Goal: Transaction & Acquisition: Download file/media

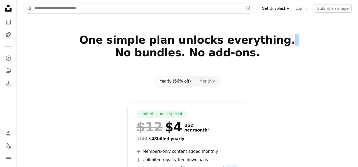
click at [107, 6] on input "Find visuals sitewide" at bounding box center [137, 8] width 210 height 10
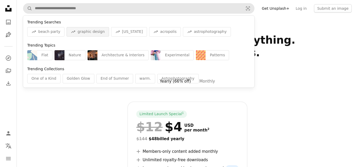
click at [94, 33] on span "graphic design" at bounding box center [91, 31] width 27 height 5
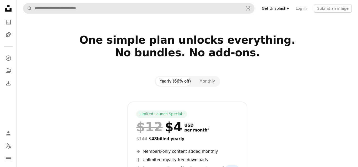
click at [94, 33] on div at bounding box center [188, 25] width 342 height 17
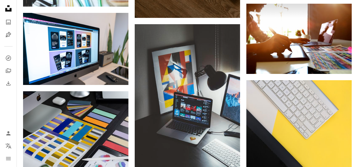
scroll to position [361, 0]
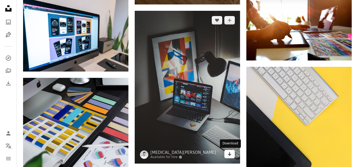
click at [231, 154] on icon "Arrow pointing down" at bounding box center [230, 153] width 4 height 6
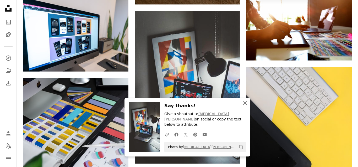
click at [246, 106] on icon "An X shape" at bounding box center [245, 103] width 6 height 6
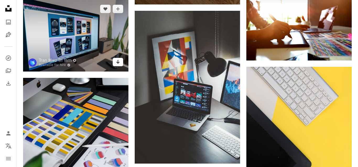
click at [118, 60] on icon "Download" at bounding box center [118, 62] width 3 height 4
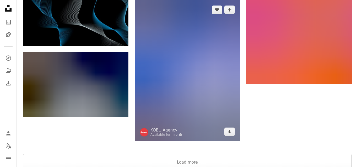
scroll to position [763, 0]
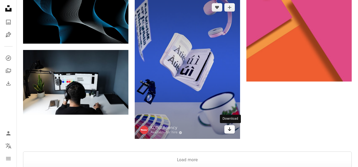
click at [229, 129] on icon "Arrow pointing down" at bounding box center [230, 129] width 4 height 6
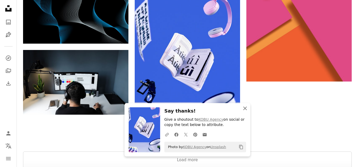
click at [247, 110] on icon "An X shape" at bounding box center [245, 108] width 6 height 6
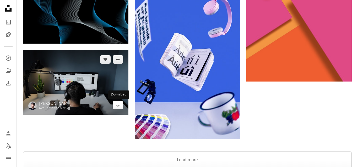
click at [119, 105] on icon "Download" at bounding box center [118, 105] width 3 height 4
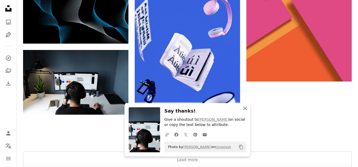
click at [247, 108] on icon "An X shape" at bounding box center [245, 108] width 6 height 6
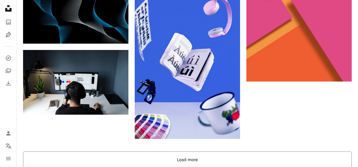
click at [195, 159] on button "Load more" at bounding box center [187, 159] width 329 height 17
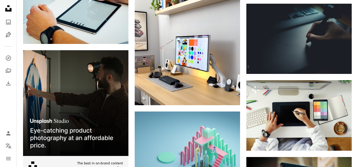
scroll to position [923, 0]
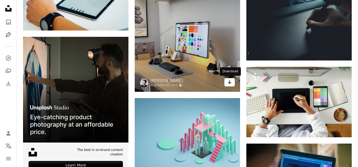
click at [229, 83] on icon "Arrow pointing down" at bounding box center [230, 82] width 4 height 6
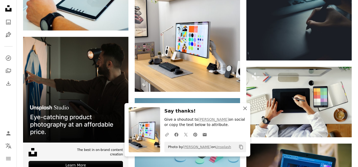
click at [246, 107] on icon "An X shape" at bounding box center [245, 108] width 6 height 6
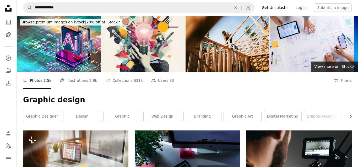
scroll to position [0, 0]
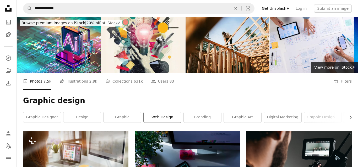
click at [152, 117] on link "web design" at bounding box center [163, 117] width 38 height 10
